Goal: Task Accomplishment & Management: Manage account settings

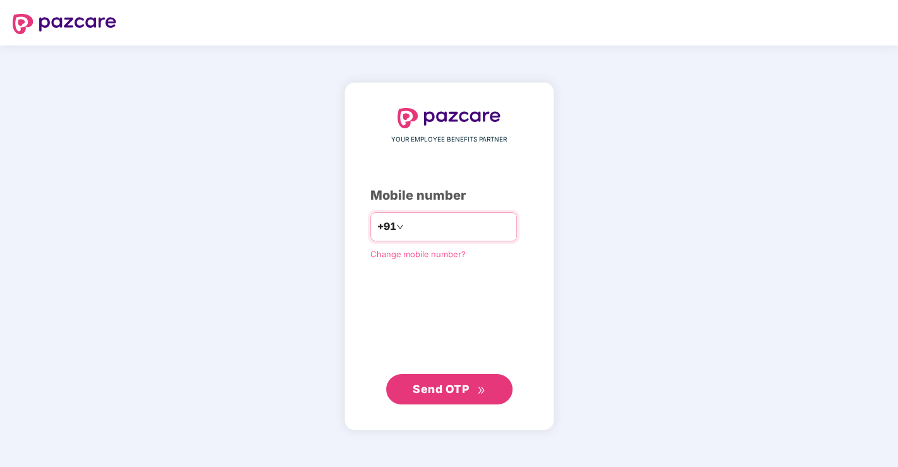
click at [442, 228] on input "number" at bounding box center [458, 227] width 104 height 20
type input "**********"
click at [461, 388] on span "Send OTP" at bounding box center [441, 388] width 56 height 13
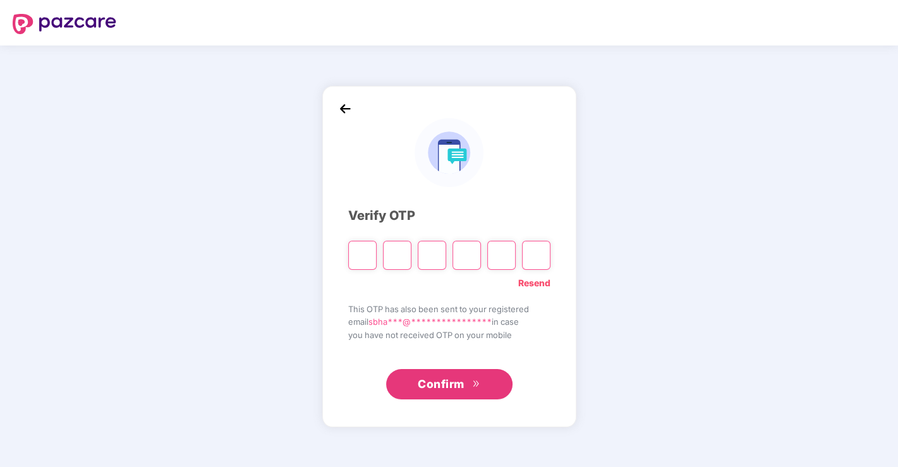
type input "*"
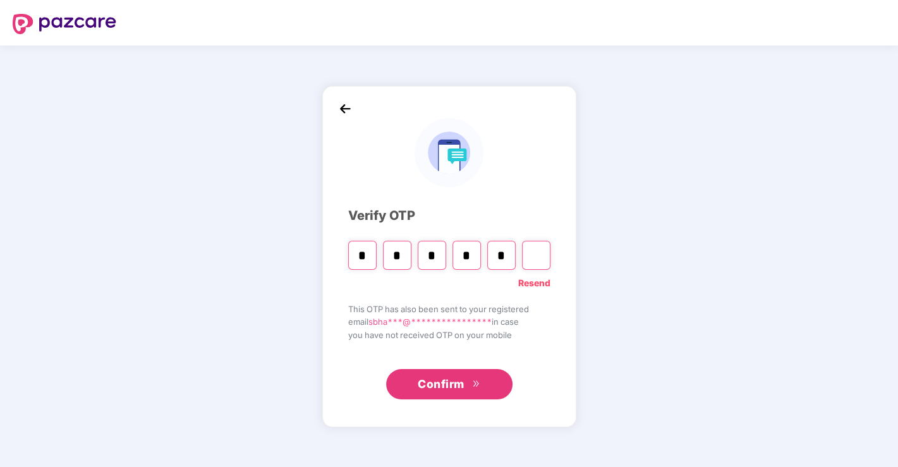
type input "*"
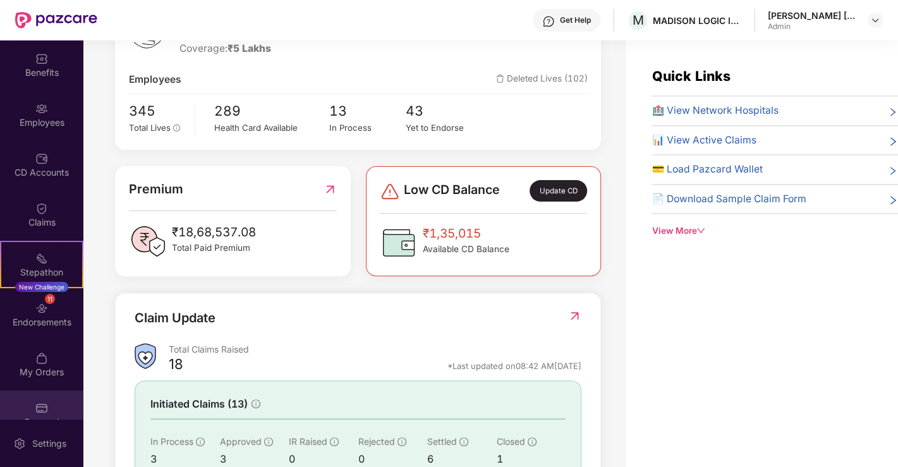
scroll to position [70, 0]
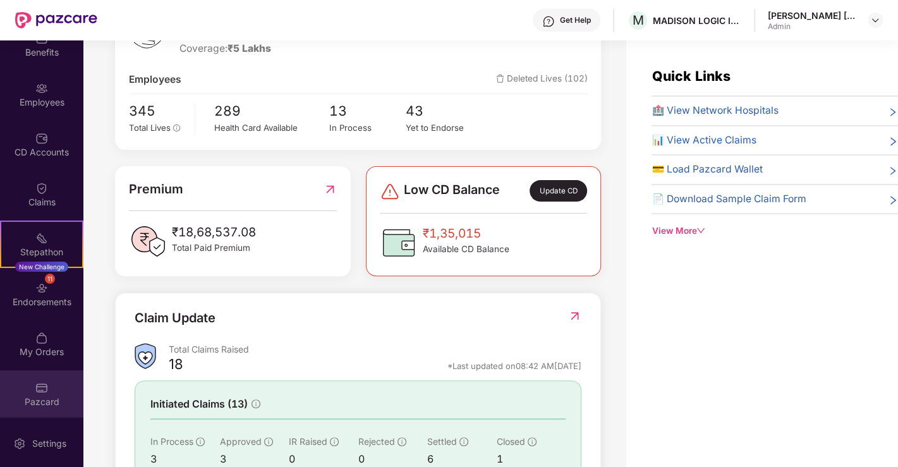
click at [35, 384] on img at bounding box center [41, 388] width 13 height 13
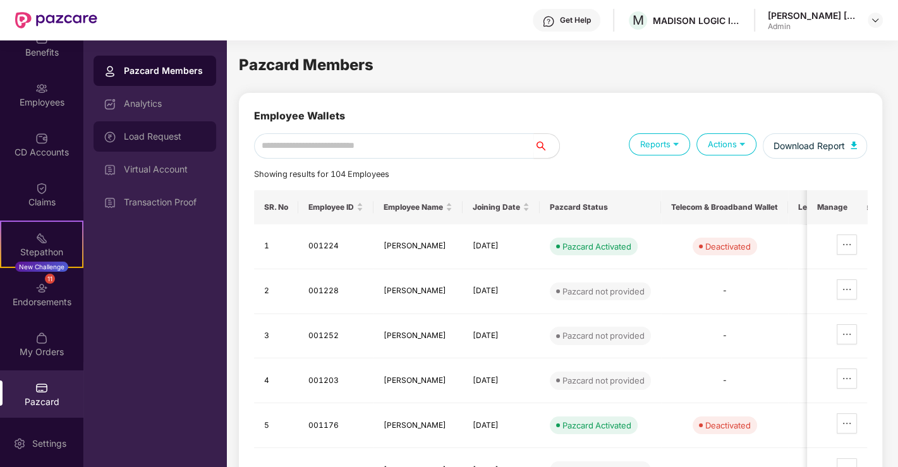
click at [162, 133] on div "Load Request" at bounding box center [165, 136] width 82 height 10
